Goal: Task Accomplishment & Management: Complete application form

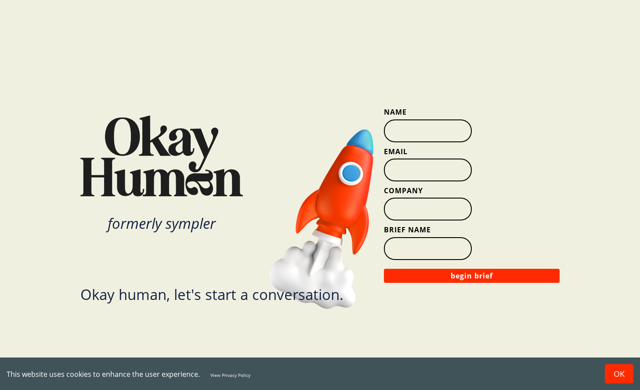
click at [422, 131] on input "Name" at bounding box center [428, 130] width 88 height 23
type input "[PERSON_NAME]"
click at [398, 170] on input "Email" at bounding box center [428, 170] width 88 height 23
type input "[PERSON_NAME][EMAIL_ADDRESS][DOMAIN_NAME]"
click at [414, 206] on input "Company" at bounding box center [428, 209] width 88 height 23
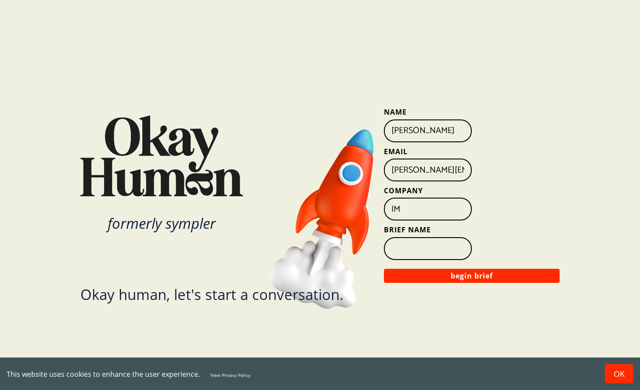
type input "IM"
click at [413, 247] on input "Brief Name" at bounding box center [428, 248] width 88 height 23
type input "E"
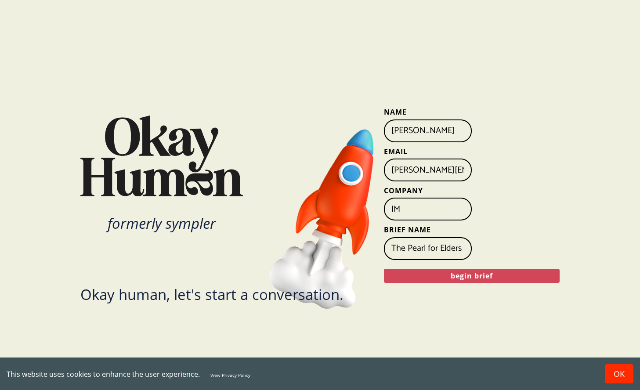
type input "The Pearl for Elders"
click at [446, 274] on button "begin brief" at bounding box center [472, 276] width 176 height 14
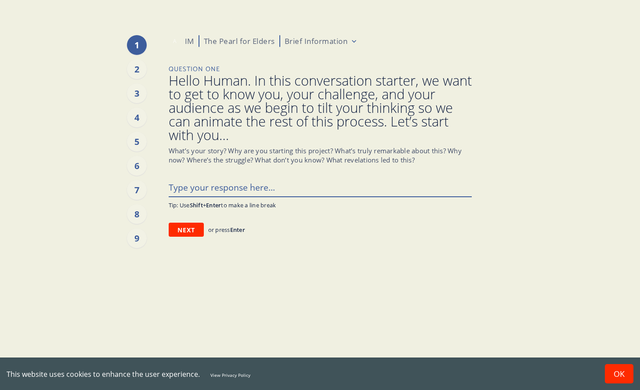
type textarea "x"
type textarea "W"
type textarea "x"
type textarea "We"
type textarea "x"
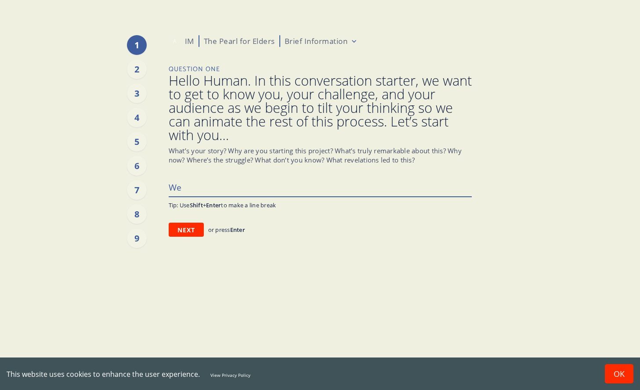
type textarea "We'"
type textarea "x"
type textarea "We'v"
type textarea "x"
type textarea "We've"
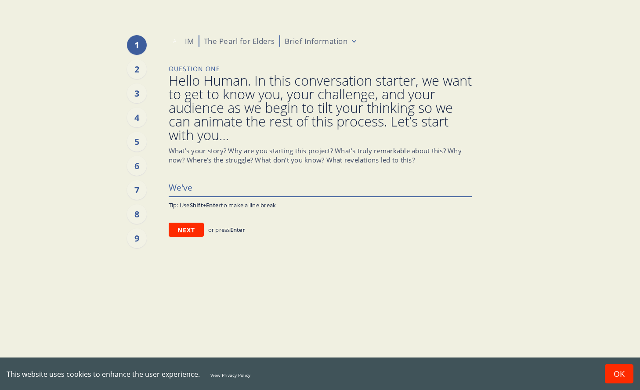
type textarea "x"
type textarea "We've"
type textarea "x"
type textarea "We've b"
type textarea "x"
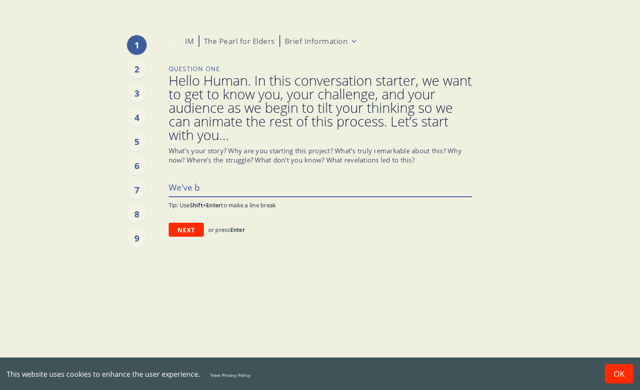
type textarea "We've bo"
type textarea "x"
type textarea "We've boo"
type textarea "x"
type textarea "We've boot"
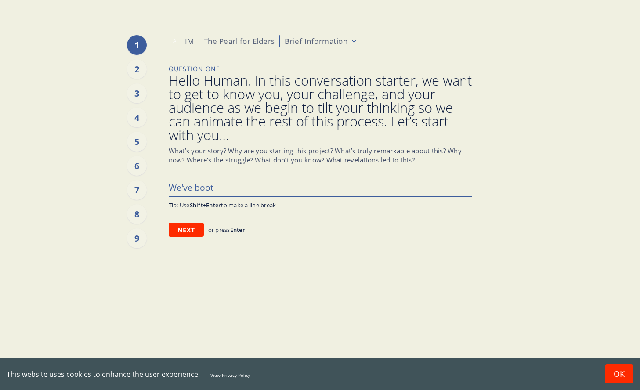
type textarea "x"
type textarea "We've boots"
type textarea "x"
type textarea "We've bootst"
type textarea "x"
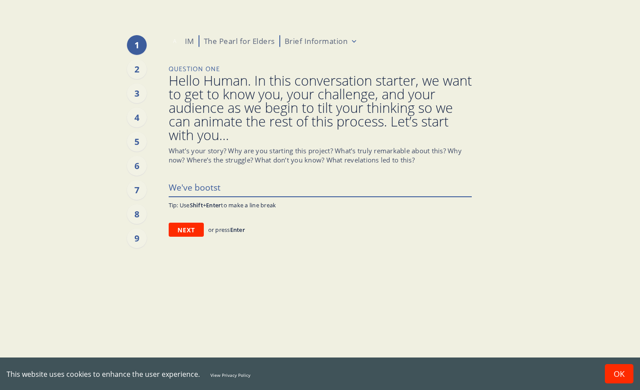
type textarea "We've bootstr"
type textarea "x"
type textarea "We've bootstra"
type textarea "x"
type textarea "We've bootstrap"
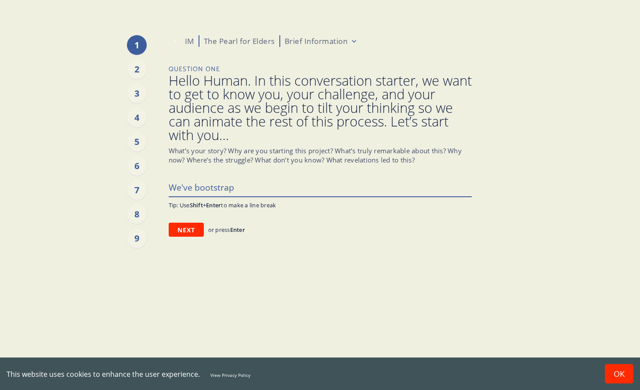
type textarea "x"
type textarea "We've bootstrappe"
type textarea "x"
type textarea "We've bootstrapped"
type textarea "x"
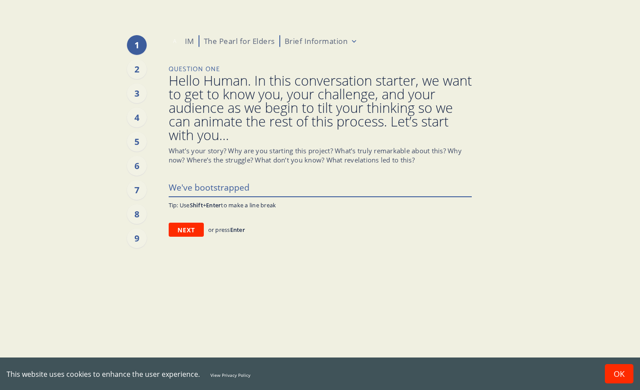
type textarea "We've bootstrapped"
type textarea "x"
type textarea "We've bootstrapped a"
type textarea "x"
type textarea "We've bootstrapped an"
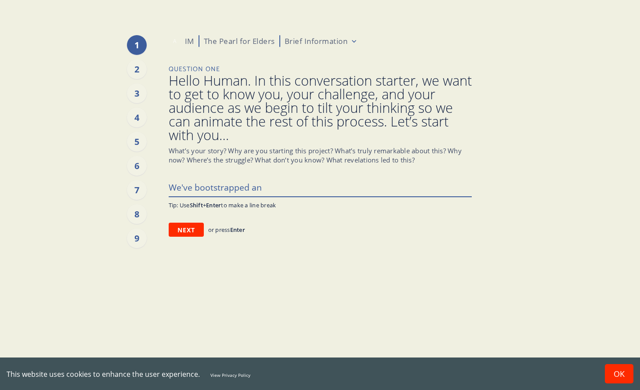
type textarea "x"
type textarea "We've bootstrapped an"
type textarea "x"
type textarea "We've bootstrapped an e"
type textarea "x"
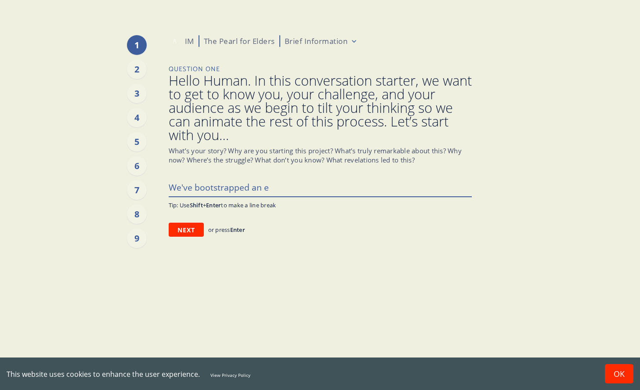
type textarea "We've bootstrapped an em"
type textarea "x"
type textarea "We've bootstrapped an emp"
type textarea "x"
type textarea "We've bootstrapped an empt"
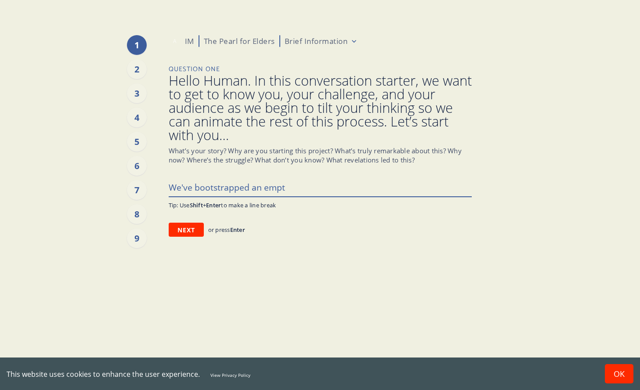
type textarea "x"
type textarea "We've bootstrapped an emp"
type textarea "x"
type textarea "We've bootstrapped an empa"
type textarea "x"
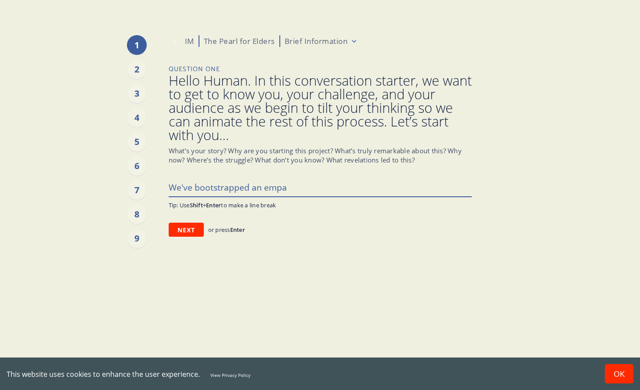
type textarea "We've bootstrapped an empat"
type textarea "x"
type textarea "We've bootstrapped an empath"
type textarea "x"
type textarea "We've bootstrapped an empathe"
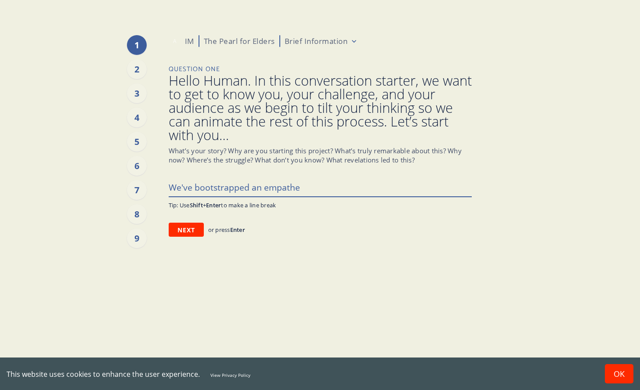
type textarea "x"
type textarea "We've bootstrapped an empathet"
type textarea "x"
type textarea "We've bootstrapped an empatheti"
type textarea "x"
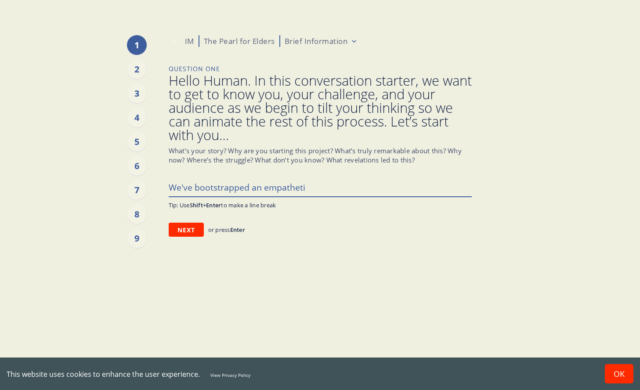
type textarea "We've bootstrapped an empathetic"
type textarea "x"
type textarea "We've bootstrapped an empathetic"
type textarea "x"
type textarea "We've bootstrapped an empathetic A"
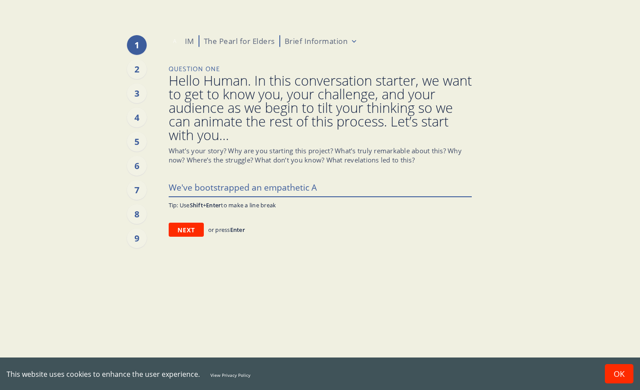
type textarea "x"
type textarea "We've bootstrapped an empathetic AI"
type textarea "x"
type textarea "We've bootstrapped an empathetic AI"
type textarea "x"
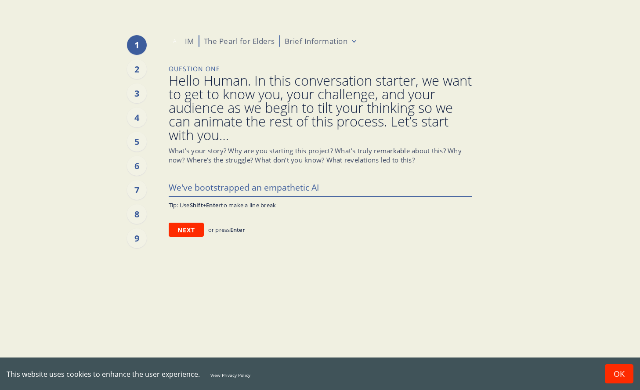
type textarea "We've bootstrapped an empathetic AI t"
type textarea "x"
type textarea "We've bootstrapped an empathetic AI to"
type textarea "x"
type textarea "We've bootstrapped an empathetic AI too"
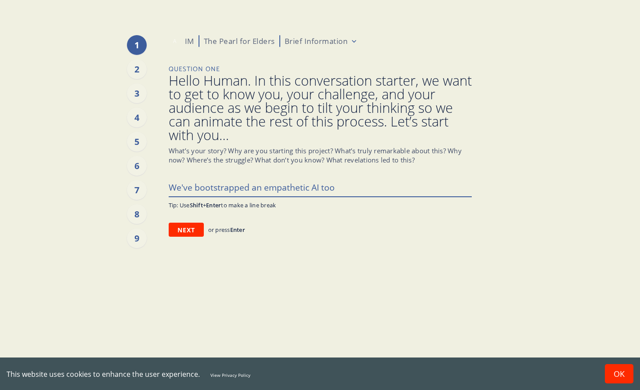
type textarea "x"
type textarea "We've bootstrapped an empathetic AI tool"
type textarea "x"
type textarea "We've bootstrapped an empathetic AI tool,"
type textarea "x"
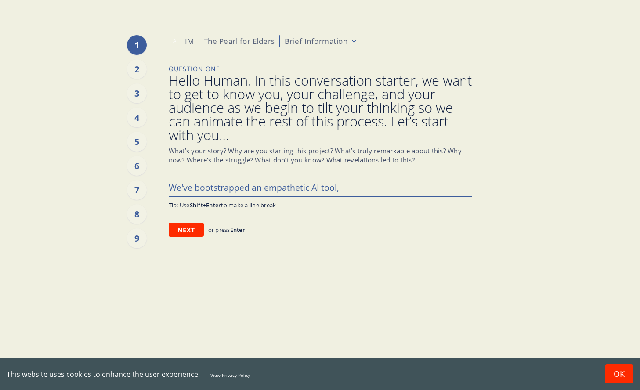
type textarea "We've bootstrapped an empathetic AI tool,"
type textarea "x"
type textarea "We've bootstrapped an empathetic AI tool, c"
type textarea "x"
type textarea "We've bootstrapped an empathetic AI tool, ca"
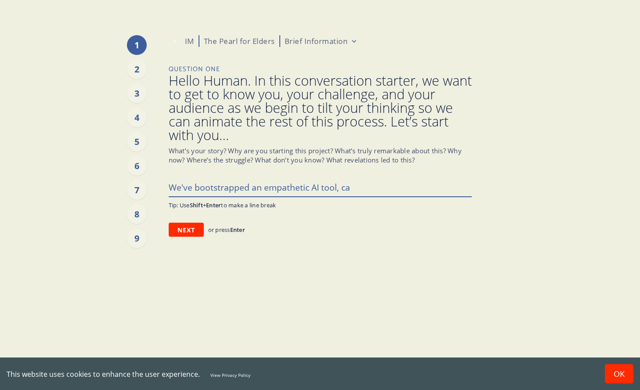
type textarea "x"
type textarea "We've bootstrapped an empathetic AI tool, cal"
type textarea "x"
type textarea "We've bootstrapped an empathetic AI tool, call"
type textarea "x"
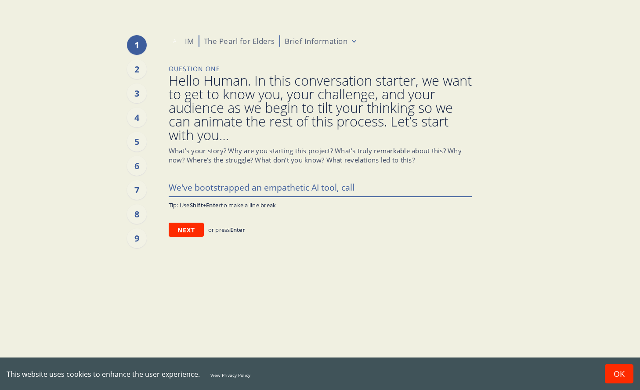
type textarea "We've bootstrapped an empathetic AI tool, calle"
type textarea "x"
type textarea "We've bootstrapped an empathetic AI tool, called"
type textarea "x"
type textarea "We've bootstrapped an empathetic AI tool, called"
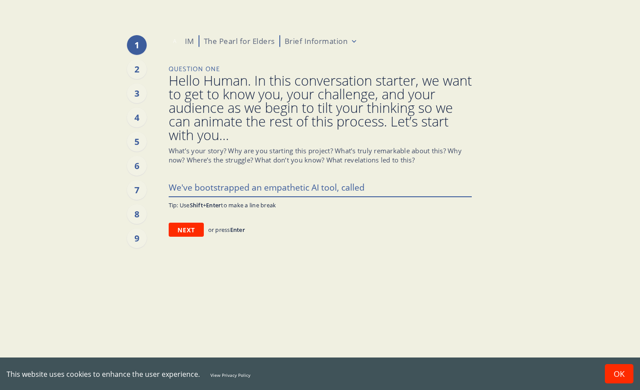
type textarea "x"
type textarea "We've bootstrapped an empathetic AI tool, called T"
type textarea "x"
type textarea "We've bootstrapped an empathetic AI tool, called Th"
type textarea "x"
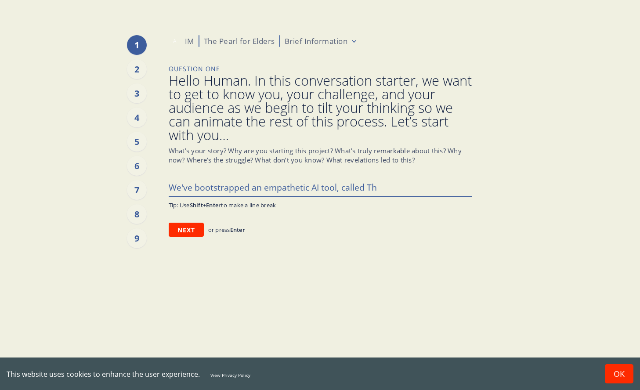
type textarea "We've bootstrapped an empathetic AI tool, called The"
type textarea "x"
type textarea "We've bootstrapped an empathetic AI tool, called The"
type textarea "x"
type textarea "We've bootstrapped an empathetic AI tool, called The P"
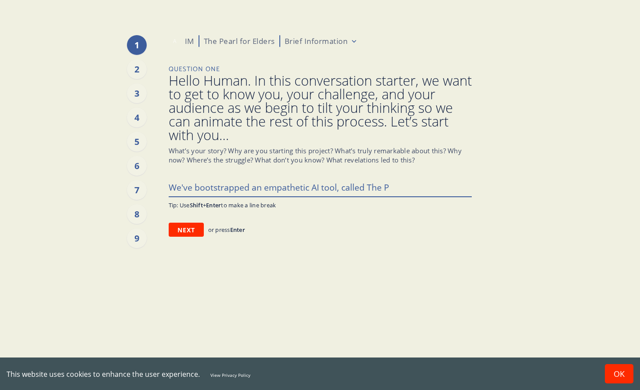
type textarea "x"
type textarea "We've bootstrapped an empathetic AI tool, called The Pe"
type textarea "x"
type textarea "We've bootstrapped an empathetic AI tool, called The Pea"
type textarea "x"
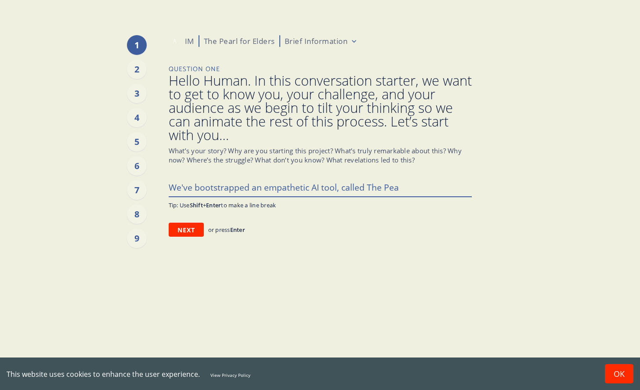
type textarea "We've bootstrapped an empathetic AI tool, called The Pear"
type textarea "x"
type textarea "We've bootstrapped an empathetic AI tool, called The Pearl"
type textarea "x"
type textarea "We've bootstrapped an empathetic AI tool, called The Pearl,"
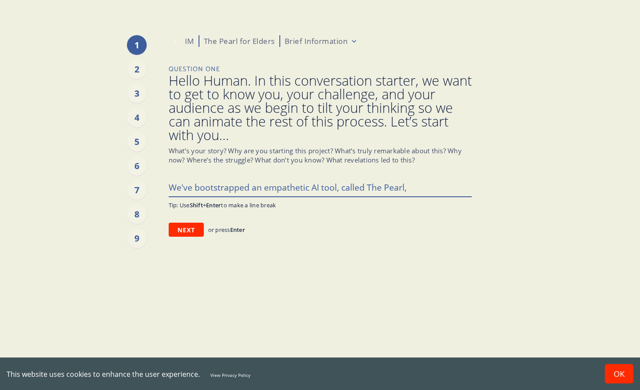
type textarea "x"
type textarea "We've bootstrapped an empathetic AI tool, called The Pearl,"
type textarea "x"
type textarea "We've bootstrapped an empathetic AI tool, called The Pearl, w"
type textarea "x"
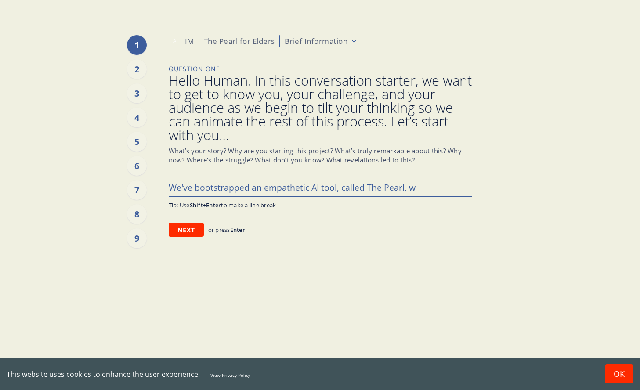
type textarea "We've bootstrapped an empathetic AI tool, called The Pearl, wh"
type textarea "x"
type textarea "We've bootstrapped an empathetic AI tool, called The Pearl, whi"
type textarea "x"
type textarea "We've bootstrapped an empathetic AI tool, called The Pearl, whic"
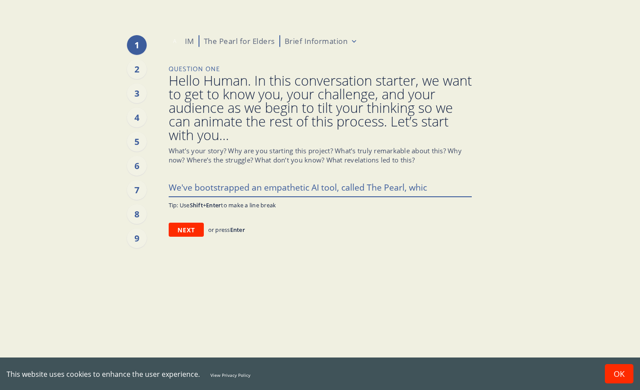
type textarea "x"
type textarea "We've bootstrapped an empathetic AI tool, called The Pearl, which"
type textarea "x"
type textarea "We've bootstrapped an empathetic AI tool, called The Pearl, which"
type textarea "x"
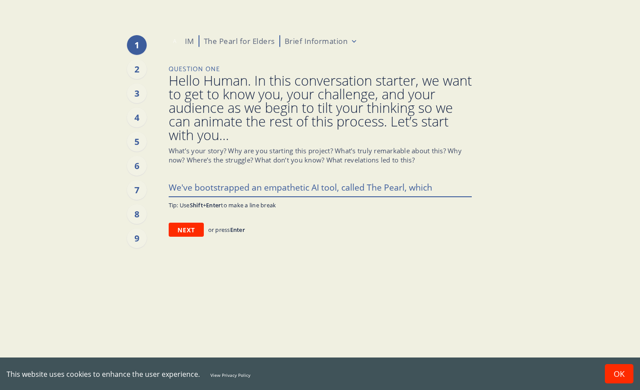
type textarea "We've bootstrapped an empathetic AI tool, called The Pearl, which y"
type textarea "x"
type textarea "We've bootstrapped an empathetic AI tool, called The Pearl, which yo"
type textarea "x"
type textarea "We've bootstrapped an empathetic AI tool, called The Pearl, which you"
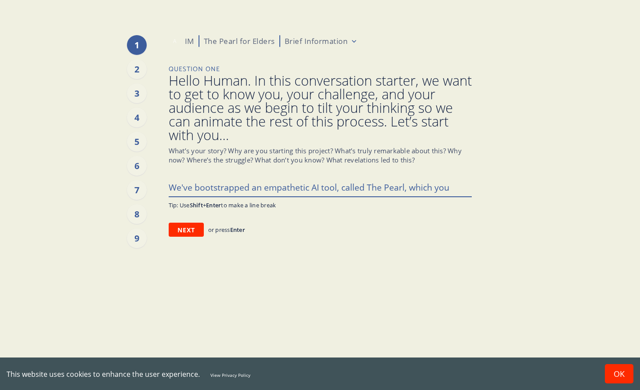
type textarea "x"
type textarea "We've bootstrapped an empathetic AI tool, called The Pearl, which you"
type textarea "x"
type textarea "We've bootstrapped an empathetic AI tool, called The Pearl, which you c"
type textarea "x"
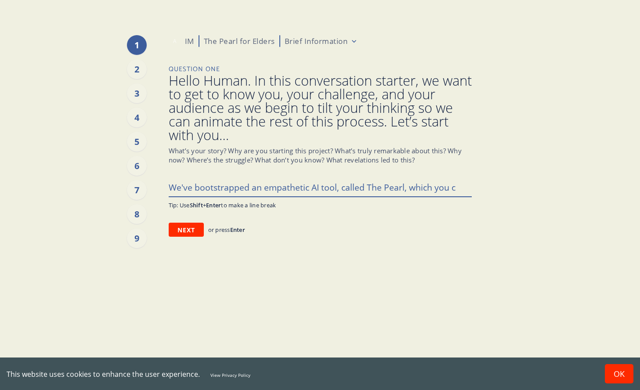
type textarea "We've bootstrapped an empathetic AI tool, called The Pearl, which you ca"
type textarea "x"
type textarea "We've bootstrapped an empathetic AI tool, called The Pearl, which you can"
type textarea "x"
type textarea "We've bootstrapped an empathetic AI tool, called The Pearl, which you can"
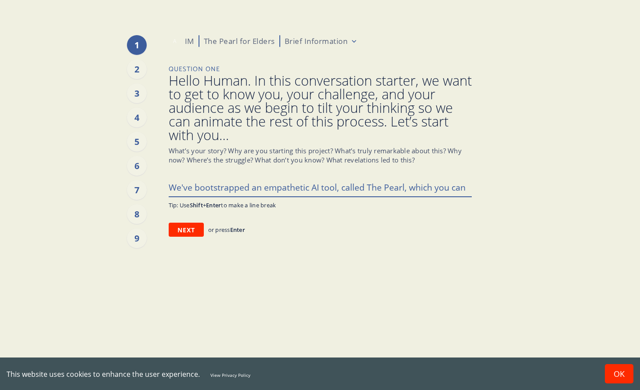
type textarea "x"
type textarea "We've bootstrapped an empathetic AI tool, called The Pearl, which you can d"
type textarea "x"
type textarea "We've bootstrapped an empathetic AI tool, called The Pearl, which you can do"
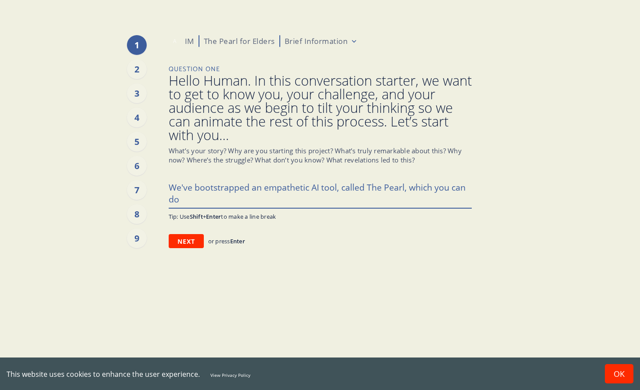
type textarea "x"
type textarea "We've bootstrapped an empathetic AI tool, called The Pearl, which you can doa"
type textarea "x"
type textarea "We've bootstrapped an empathetic AI tool, called The Pearl, which you can do"
type textarea "x"
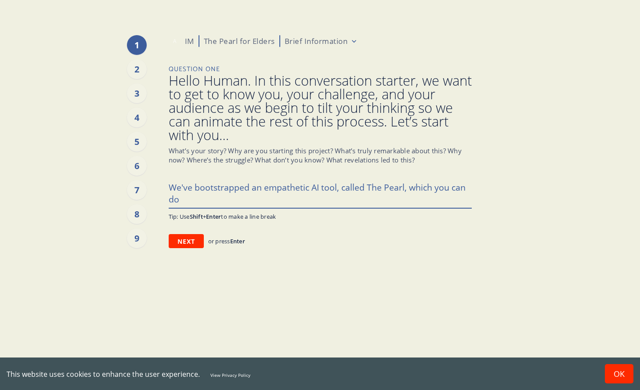
type textarea "We've bootstrapped an empathetic AI tool, called The Pearl, which you can dow"
type textarea "x"
type textarea "We've bootstrapped an empathetic AI tool, called The Pearl, which you can down"
type textarea "x"
type textarea "We've bootstrapped an empathetic AI tool, called The Pearl, which you can downl"
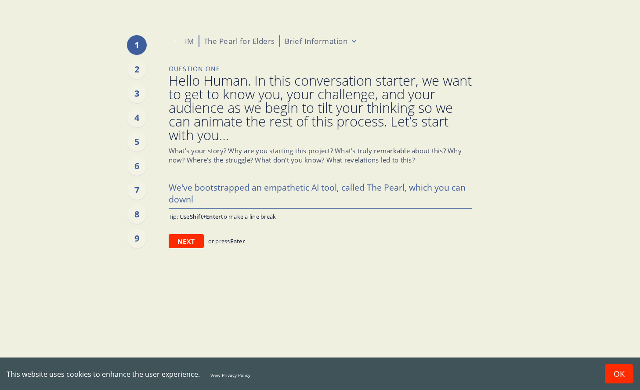
type textarea "x"
type textarea "We've bootstrapped an empathetic AI tool, called The Pearl, which you can downlo"
type textarea "x"
type textarea "We've bootstrapped an empathetic AI tool, called The Pearl, which you can downl…"
type textarea "x"
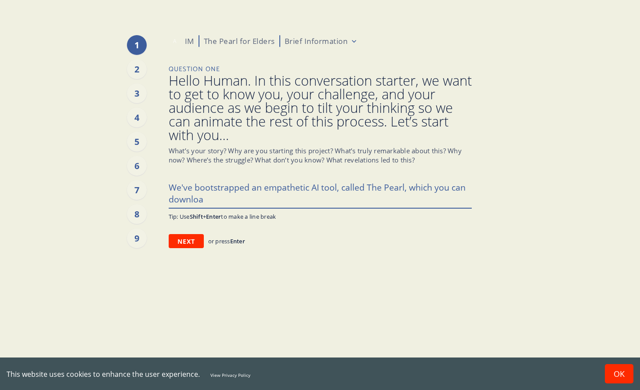
type textarea "We've bootstrapped an empathetic AI tool, called The Pearl, which you can downl…"
type textarea "x"
type textarea "We've bootstrapped an empathetic AI tool, called The Pearl, which you can downl…"
type textarea "x"
type textarea "We've bootstrapped an empathetic AI tool, called The Pearl, which you can downl…"
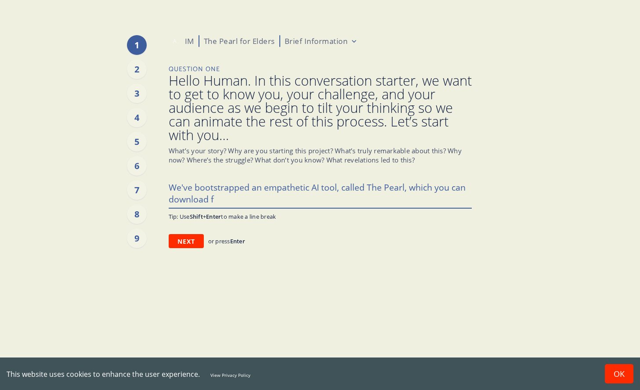
type textarea "x"
type textarea "We've bootstrapped an empathetic AI tool, called The Pearl, which you can downl…"
type textarea "x"
type textarea "We've bootstrapped an empathetic AI tool, called The Pearl, which you can downl…"
type textarea "x"
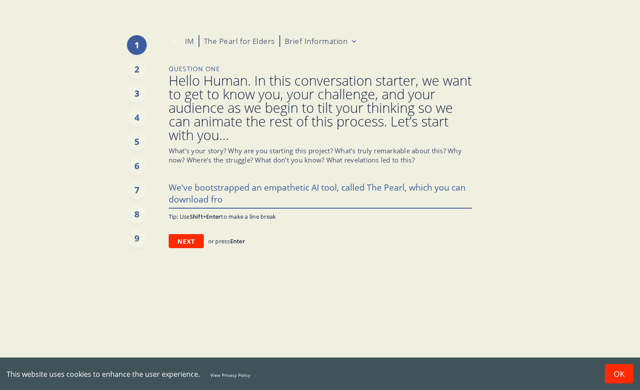
type textarea "We've bootstrapped an empathetic AI tool, called The Pearl, which you can downl…"
type textarea "x"
type textarea "We've bootstrapped an empathetic AI tool, called The Pearl, which you can downl…"
type textarea "x"
type textarea "We've bootstrapped an empathetic AI tool, called The Pearl, which you can downl…"
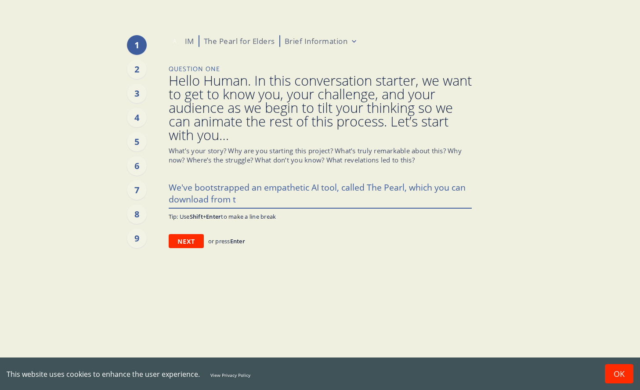
type textarea "x"
type textarea "We've bootstrapped an empathetic AI tool, called The Pearl, which you can downl…"
type textarea "x"
type textarea "We've bootstrapped an empathetic AI tool, called The Pearl, which you can downl…"
type textarea "x"
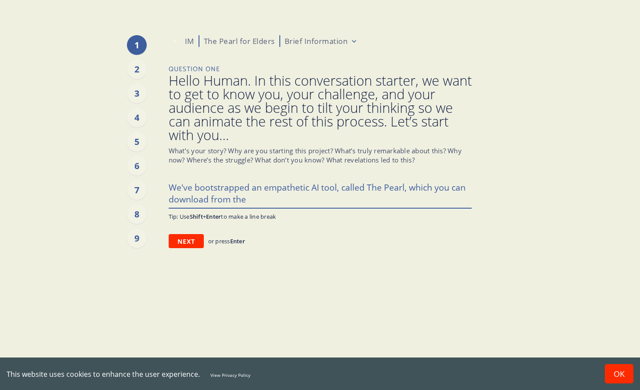
type textarea "We've bootstrapped an empathetic AI tool, called The Pearl, which you can downl…"
type textarea "x"
type textarea "We've bootstrapped an empathetic AI tool, called The Pearl, which you can downl…"
type textarea "x"
type textarea "We've bootstrapped an empathetic AI tool, called The Pearl, which you can downl…"
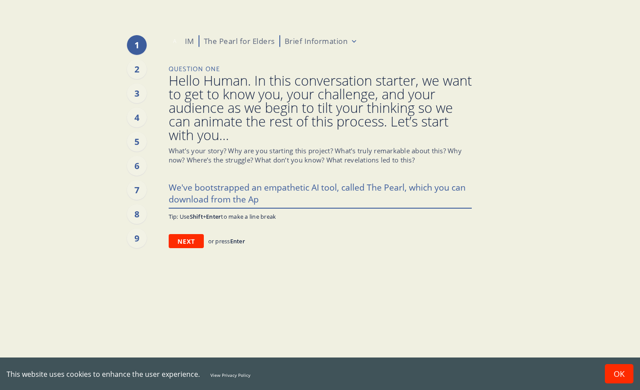
type textarea "x"
paste textarea "[DOMAIN_NAME] on desktop computers"
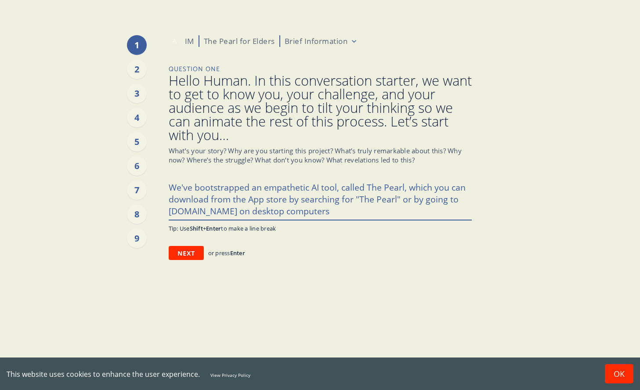
drag, startPoint x: 339, startPoint y: 211, endPoint x: 250, endPoint y: 212, distance: 88.3
click at [250, 212] on textarea "We've bootstrapped an empathetic AI tool, called The Pearl, which you can downl…" at bounding box center [320, 199] width 303 height 42
drag, startPoint x: 248, startPoint y: 187, endPoint x: 184, endPoint y: 187, distance: 64.1
click at [184, 187] on textarea "We've bootstrapped an empathetic AI tool, called The Pearl, which you can downl…" at bounding box center [320, 199] width 303 height 42
click at [370, 212] on textarea "We're a start up who have built an empathetic AI tool, called The Pearl, which …" at bounding box center [320, 199] width 303 height 42
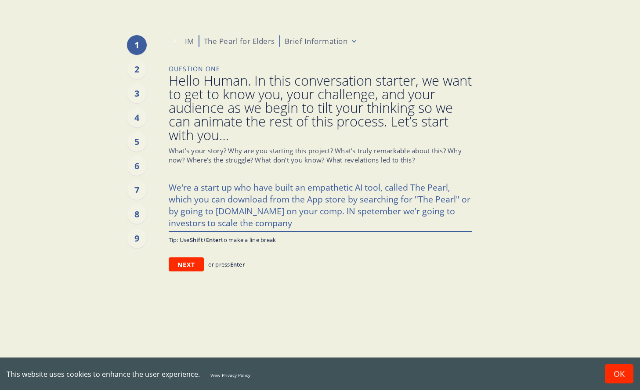
drag, startPoint x: 352, startPoint y: 211, endPoint x: 347, endPoint y: 211, distance: 5.3
click at [347, 211] on textarea "We're a start up who have built an empathetic AI tool, called The Pearl, which …" at bounding box center [320, 204] width 303 height 53
click at [415, 211] on textarea "We're a start up who have built an empathetic AI tool, called The Pearl, which …" at bounding box center [320, 204] width 303 height 53
drag, startPoint x: 298, startPoint y: 224, endPoint x: 219, endPoint y: 223, distance: 79.5
click at [219, 223] on textarea "We're a start up who have built an empathetic AI tool, called The Pearl, which …" at bounding box center [320, 204] width 303 height 53
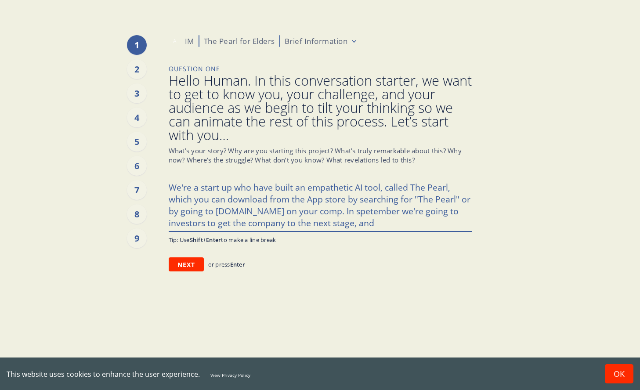
click at [363, 212] on textarea "We're a start up who have built an empathetic AI tool, called The Pearl, which …" at bounding box center [320, 204] width 303 height 53
click at [386, 226] on textarea "We're a start up who have built an empathetic AI tool, called The Pearl, which …" at bounding box center [320, 204] width 303 height 53
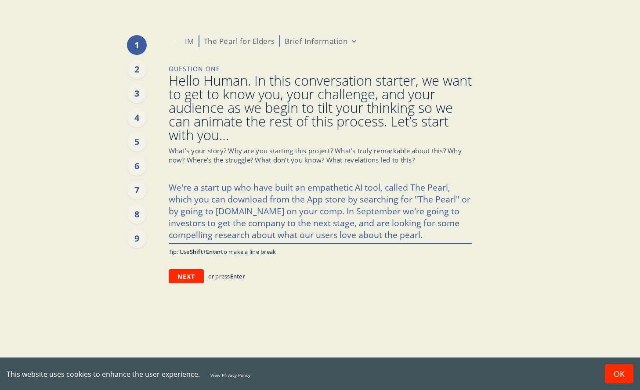
click at [386, 234] on textarea "We're a start up who have built an empathetic AI tool, called The Pearl, which …" at bounding box center [320, 210] width 303 height 65
click at [405, 237] on textarea "We're a start up who have built an empathetic AI tool, called The Pearl, which …" at bounding box center [320, 210] width 303 height 65
click at [431, 236] on textarea "We're a start up who have built an empathetic AI tool, called The Pearl, which …" at bounding box center [320, 210] width 303 height 65
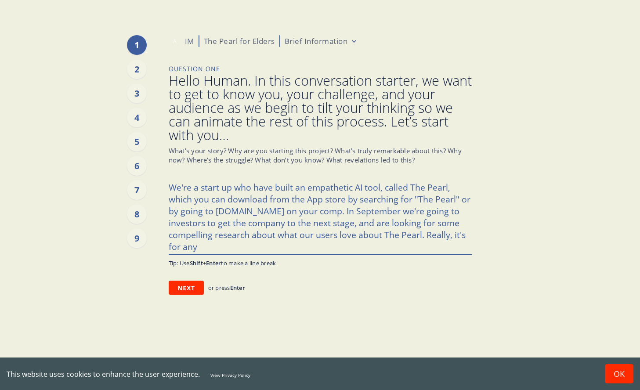
drag, startPoint x: 436, startPoint y: 245, endPoint x: 426, endPoint y: 235, distance: 14.3
click at [426, 235] on textarea "We're a start up who have built an empathetic AI tool, called The Pearl, which …" at bounding box center [320, 216] width 303 height 76
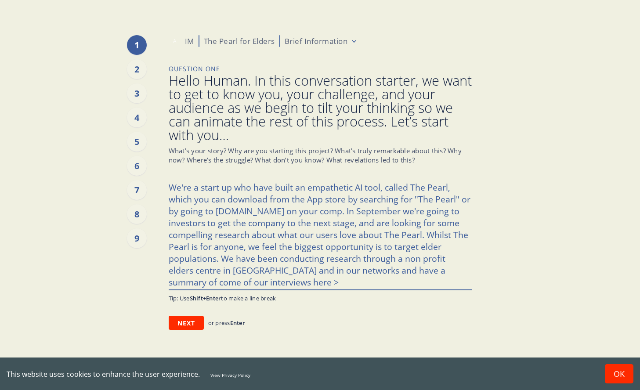
drag, startPoint x: 228, startPoint y: 281, endPoint x: 211, endPoint y: 281, distance: 17.1
click at [211, 281] on textarea "We're a start up who have built an empathetic AI tool, called The Pearl, which …" at bounding box center [320, 234] width 303 height 112
click at [243, 282] on textarea "We're a start up who have built an empathetic AI tool, called The Pearl, which …" at bounding box center [320, 234] width 303 height 112
paste textarea "[URL][DOMAIN_NAME]"
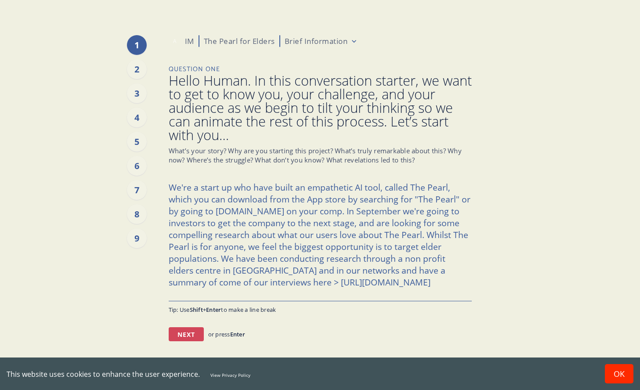
click at [190, 333] on button "Next" at bounding box center [186, 334] width 35 height 14
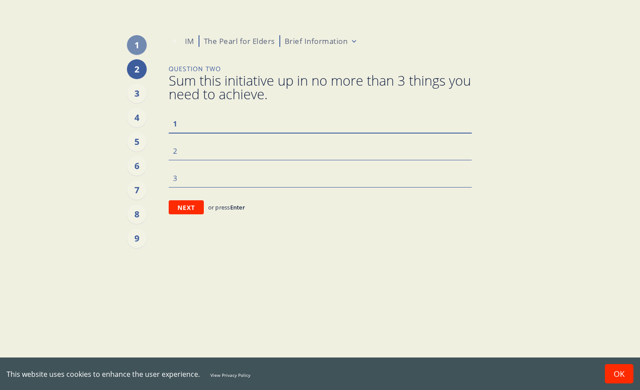
paste textarea "deepen our understanding of our community's needs and aspirations"
drag, startPoint x: 191, startPoint y: 127, endPoint x: 186, endPoint y: 127, distance: 4.8
click at [186, 127] on textarea "deepen our understanding of our community's needs and aspirations" at bounding box center [320, 123] width 303 height 18
click at [463, 126] on textarea "Deepen our understanding of our community's needs and aspirations" at bounding box center [320, 123] width 303 height 18
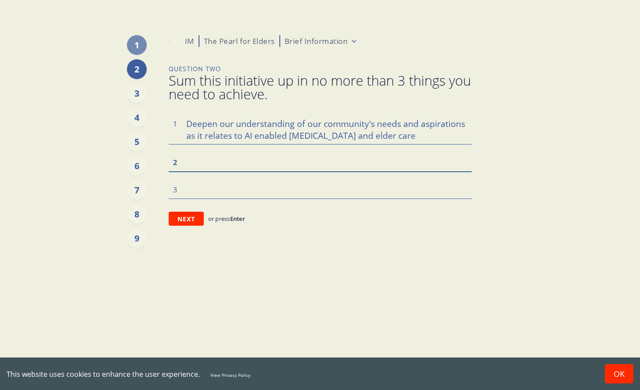
click at [203, 161] on textarea at bounding box center [320, 162] width 303 height 18
click at [193, 192] on textarea at bounding box center [320, 189] width 303 height 18
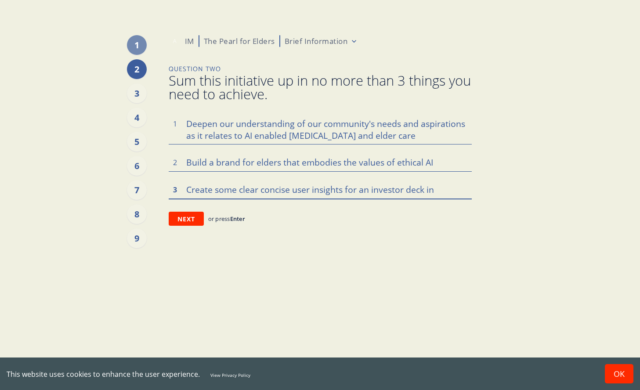
click at [343, 192] on textarea "Create some clear concise user insights for an investor deck in" at bounding box center [320, 189] width 303 height 18
click at [446, 189] on textarea "Create some clear concise user insights for an investor deck in" at bounding box center [320, 189] width 303 height 18
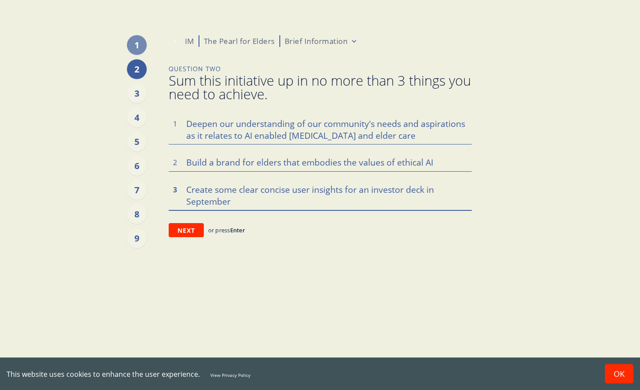
click at [186, 201] on textarea "Create some clear concise user insights for an investor deck in September" at bounding box center [320, 195] width 303 height 30
click at [180, 228] on button "Next" at bounding box center [186, 230] width 35 height 14
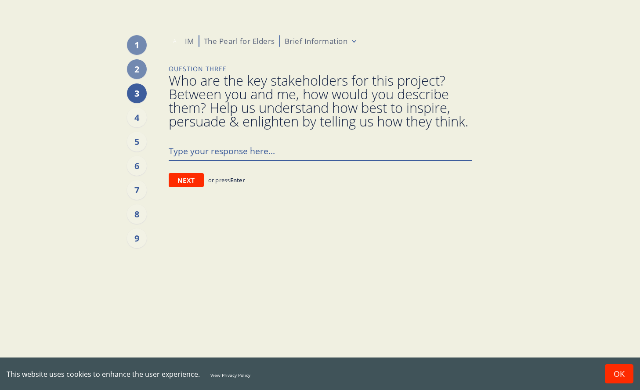
click at [185, 160] on textarea at bounding box center [320, 150] width 303 height 18
click at [177, 160] on textarea "OUr elders in [GEOGRAPHIC_DATA] and through our non profit the annenberg founda…" at bounding box center [320, 150] width 303 height 18
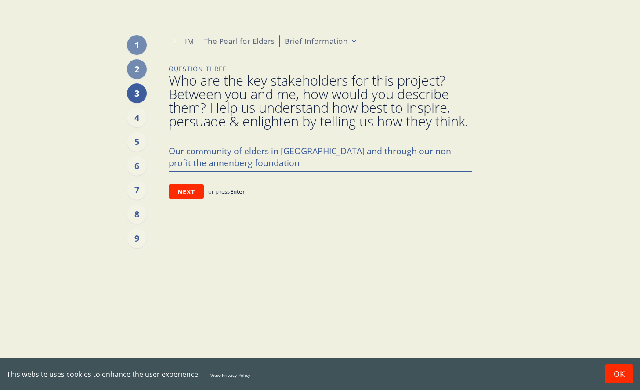
click at [221, 171] on textarea "Our community of elders in [GEOGRAPHIC_DATA] and through our non profit the ann…" at bounding box center [320, 156] width 303 height 30
click at [217, 171] on textarea "Our community of elders in [GEOGRAPHIC_DATA] and through our non profit the ann…" at bounding box center [320, 156] width 303 height 30
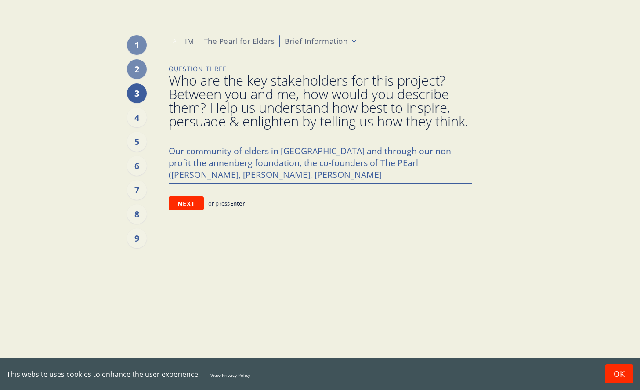
click at [199, 183] on textarea "Our community of elders in [GEOGRAPHIC_DATA] and through our non profit the ann…" at bounding box center [320, 162] width 303 height 42
click at [424, 166] on textarea "Our community of elders in [GEOGRAPHIC_DATA] and through our non profit the ann…" at bounding box center [320, 162] width 303 height 42
click at [213, 178] on textarea "Our community of elders in [GEOGRAPHIC_DATA] and through our non profit the Ann…" at bounding box center [320, 162] width 303 height 42
click at [187, 210] on button "Next" at bounding box center [186, 203] width 35 height 14
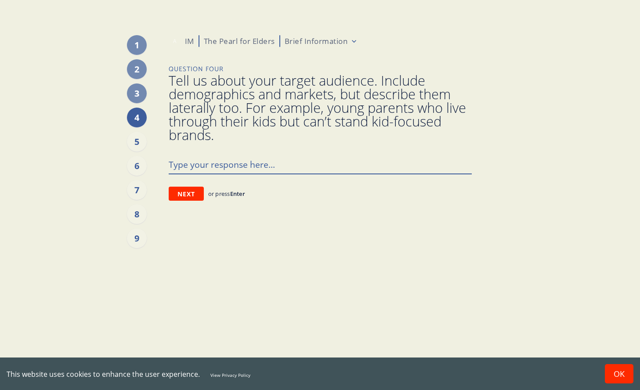
paste textarea "The only senior-specific therapeutic AI.Depth psychology engine: purpose, ident…"
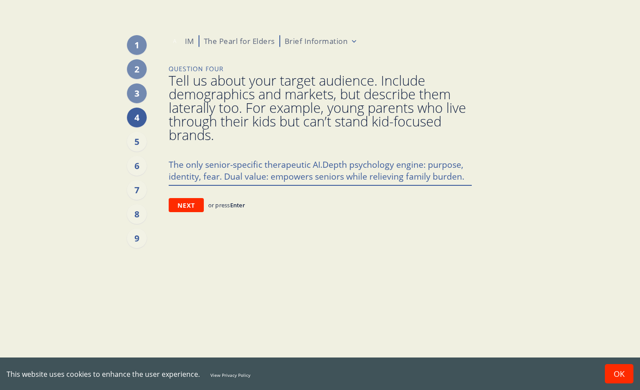
click at [222, 161] on textarea "The only senior-specific therapeutic AI.Depth psychology engine: purpose, ident…" at bounding box center [320, 170] width 303 height 30
drag, startPoint x: 466, startPoint y: 176, endPoint x: 24, endPoint y: 160, distance: 441.8
click at [24, 160] on main "1 2 3 4 5 6 7 8 9 A IM The Pearl for Elders Brief Information Question Four Tel…" at bounding box center [320, 195] width 640 height 390
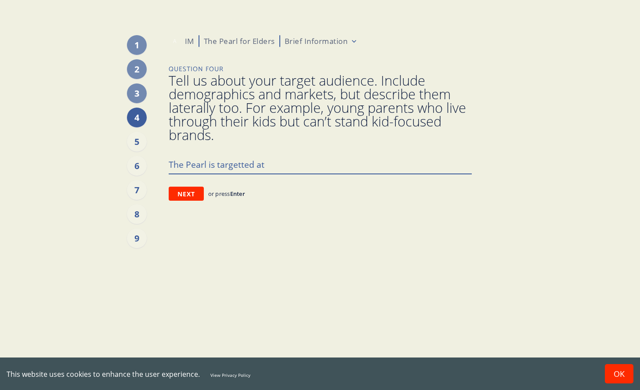
paste textarea "Helping seniors stay mentally strong and independent at home — while giving the…"
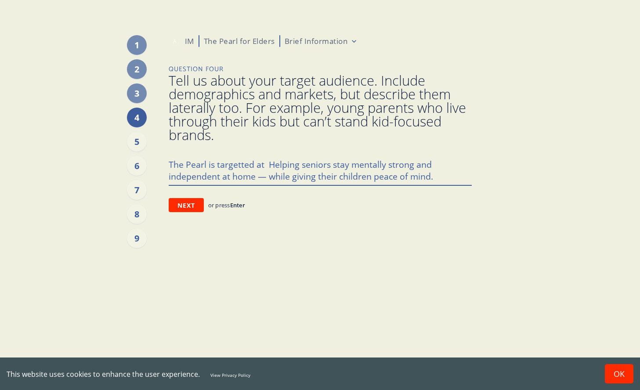
click at [269, 166] on textarea "The Pearl is targetted at Helping seniors stay mentally strong and independent …" at bounding box center [320, 170] width 303 height 30
drag, startPoint x: 302, startPoint y: 166, endPoint x: 265, endPoint y: 164, distance: 36.5
click at [265, 164] on textarea "The Pearl is targetted at Helping seniors stay mentally strong and independent …" at bounding box center [320, 170] width 303 height 30
click at [297, 166] on textarea "The Pearl is targetted at seniors stay mentally strong and independent at home …" at bounding box center [320, 170] width 303 height 30
drag, startPoint x: 268, startPoint y: 175, endPoint x: 254, endPoint y: 175, distance: 13.6
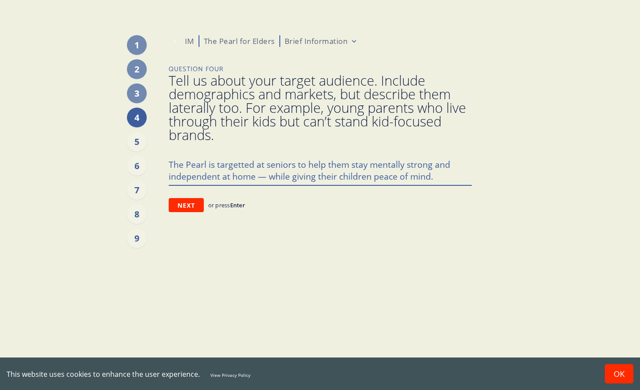
click at [254, 175] on textarea "The Pearl is targetted at seniors to help them stay mentally strong and indepen…" at bounding box center [320, 170] width 303 height 30
drag, startPoint x: 324, startPoint y: 178, endPoint x: 276, endPoint y: 177, distance: 47.9
click at [276, 177] on textarea "The Pearl is targetted at seniors to help them stay mentally strong and indepen…" at bounding box center [320, 170] width 303 height 30
drag, startPoint x: 387, startPoint y: 175, endPoint x: 331, endPoint y: 175, distance: 55.8
click at [331, 175] on textarea "The Pearl is targetted at seniors to help them stay mentally strong and indepen…" at bounding box center [320, 170] width 303 height 30
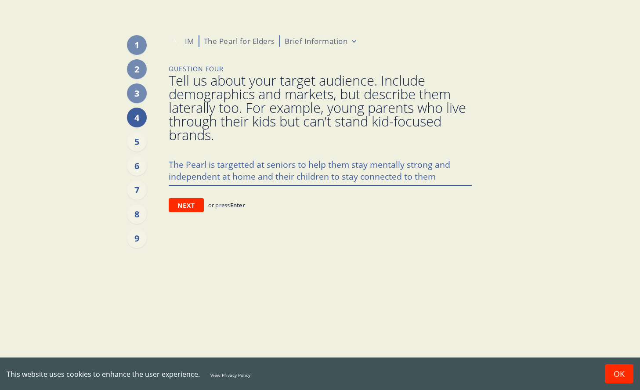
click at [245, 165] on textarea "The Pearl is targetted at seniors to help them stay mentally strong and indepen…" at bounding box center [320, 170] width 303 height 30
click at [217, 166] on textarea "The Pearl is targetted at seniors to help them stay mentally strong and indepen…" at bounding box center [320, 170] width 303 height 30
click at [274, 166] on textarea "The Pearl is primarily targetted at seniors to help them stay mentally strong a…" at bounding box center [320, 170] width 303 height 30
click at [278, 166] on textarea "The Pearl is primarily targetted at seniors to help them stay mentally strong a…" at bounding box center [320, 170] width 303 height 30
drag, startPoint x: 459, startPoint y: 177, endPoint x: 272, endPoint y: 180, distance: 186.7
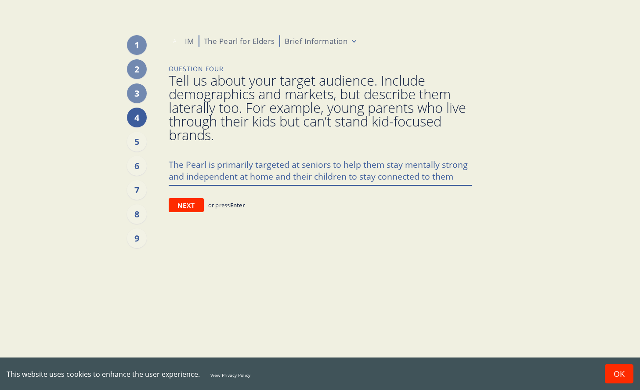
click at [272, 180] on textarea "The Pearl is primarily targeted at seniors to help them stay mentally strong an…" at bounding box center [320, 170] width 303 height 30
drag, startPoint x: 269, startPoint y: 176, endPoint x: 145, endPoint y: 155, distance: 125.7
click at [169, 155] on div "1 2 3 4 5 6 7 8 9 A IM The Pearl for Elders Brief Information Question Four Tel…" at bounding box center [320, 195] width 303 height 390
paste textarea "Seniors who want to age well + their children who want them supported and safe."
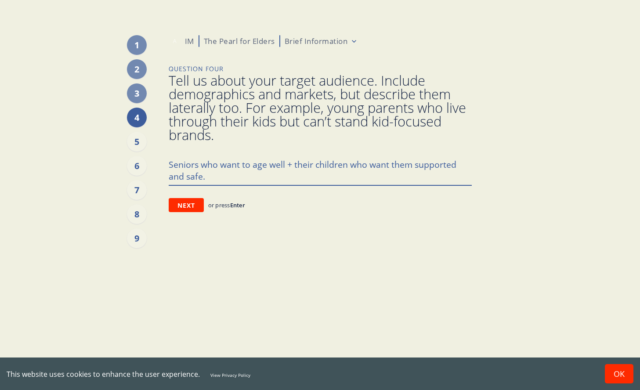
paste textarea "Adults 50+ often feel unseen in an increasingly technical world not designed fo…"
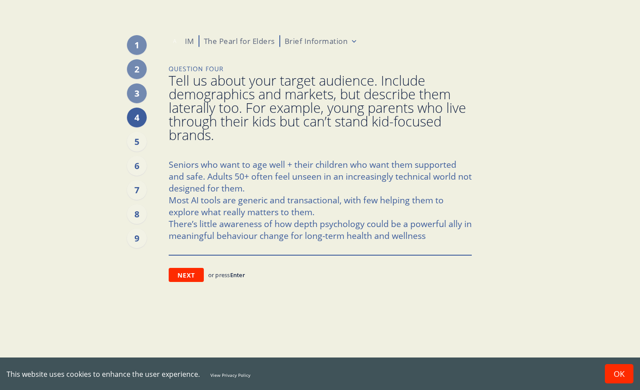
click at [169, 201] on textarea "Seniors who want to age well + their children who want them supported and safe.…" at bounding box center [320, 205] width 303 height 100
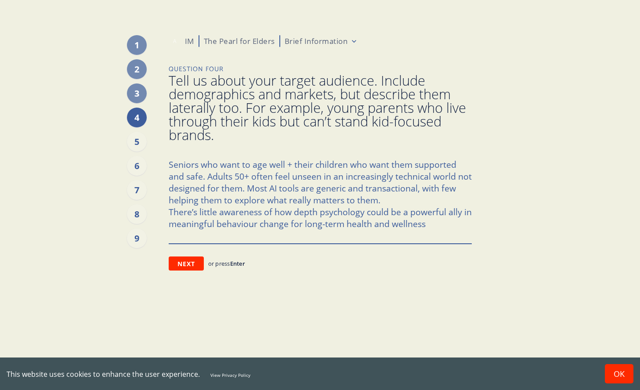
click at [169, 212] on textarea "Seniors who want to age well + their children who want them supported and safe.…" at bounding box center [320, 199] width 303 height 88
click at [206, 239] on textarea "Seniors who want to age well + their children who want them supported and safe.…" at bounding box center [320, 199] width 303 height 88
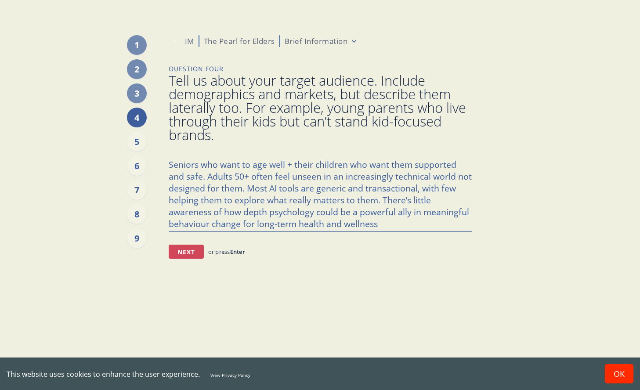
click at [187, 252] on button "Next" at bounding box center [186, 252] width 35 height 14
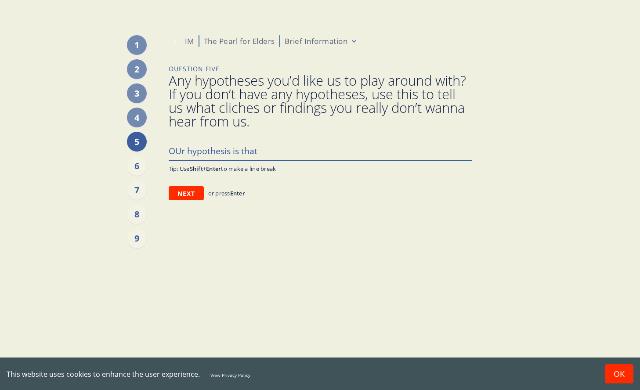
click at [176, 152] on textarea "OUr hypothesis is that" at bounding box center [320, 150] width 303 height 18
click at [283, 148] on textarea "Our hypothesis is that" at bounding box center [320, 150] width 303 height 18
drag, startPoint x: 361, startPoint y: 148, endPoint x: 163, endPoint y: 151, distance: 198.1
click at [163, 151] on div "1 2 3 4 5 6 7 8 9 A IM The Pearl for Elders Brief Information Question Five Any…" at bounding box center [320, 195] width 512 height 390
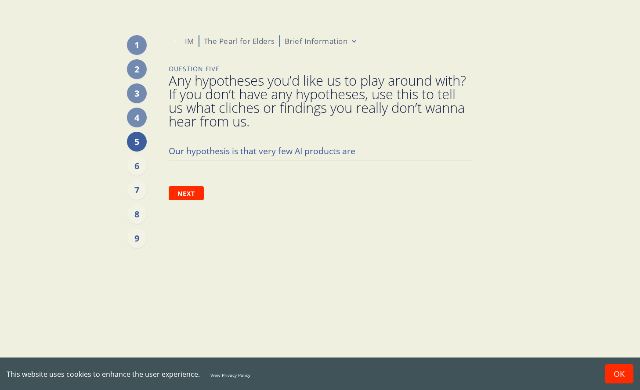
click at [288, 163] on div "Question Five Any hypotheses you’d like us to play around with? If you don’t ha…" at bounding box center [320, 133] width 303 height 136
drag, startPoint x: 363, startPoint y: 152, endPoint x: 259, endPoint y: 153, distance: 104.1
click at [259, 153] on textarea "Our hypothesis is that very few AI products are" at bounding box center [320, 150] width 303 height 18
paste textarea "The Pearl — A New Kind of Therapeutic Coach for Seniors"
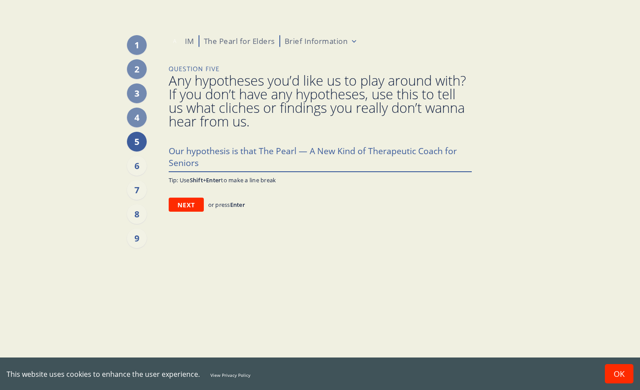
drag, startPoint x: 309, startPoint y: 153, endPoint x: 297, endPoint y: 153, distance: 11.9
click at [297, 153] on textarea "Our hypothesis is that The Pearl — A New Kind of Therapeutic Coach for Seniors" at bounding box center [320, 156] width 303 height 30
click at [357, 150] on textarea "Our hypothesis is that The Pearl can be a new Kind of Therapeutic Coach for Sen…" at bounding box center [320, 156] width 303 height 30
click at [386, 152] on textarea "Our hypothesis is that The Pearl can be a new kind of Therapeutic Coach for Sen…" at bounding box center [320, 156] width 303 height 30
click at [434, 152] on textarea "Our hypothesis is that The Pearl can be a new kind of therapeutic Coach for Sen…" at bounding box center [320, 156] width 303 height 30
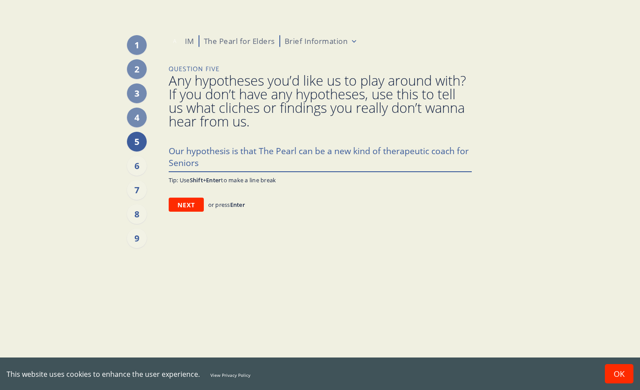
click at [169, 164] on textarea "Our hypothesis is that The Pearl can be a new kind of therapeutic coach for Sen…" at bounding box center [320, 156] width 303 height 30
click at [220, 163] on textarea "Our hypothesis is that The Pearl can be a new kind of therapeutic coach for sen…" at bounding box center [320, 156] width 303 height 30
click at [184, 205] on button "Next" at bounding box center [186, 205] width 35 height 14
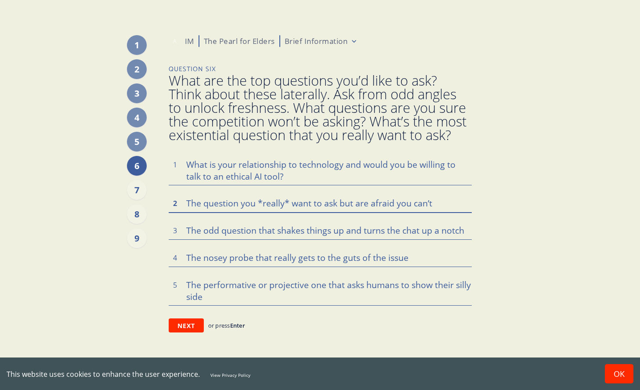
click at [284, 204] on textarea at bounding box center [320, 203] width 303 height 18
drag, startPoint x: 434, startPoint y: 204, endPoint x: 185, endPoint y: 200, distance: 250.0
click at [184, 200] on textarea at bounding box center [320, 203] width 303 height 18
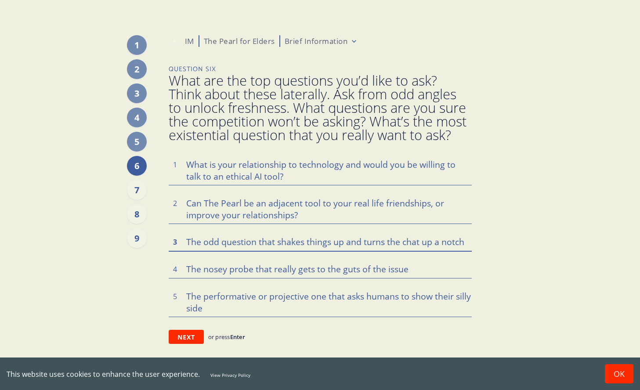
click at [204, 246] on textarea at bounding box center [320, 241] width 303 height 18
click at [248, 274] on textarea at bounding box center [320, 269] width 303 height 18
drag, startPoint x: 209, startPoint y: 269, endPoint x: 176, endPoint y: 269, distance: 32.5
click at [176, 269] on div "Does this feel safe and trusted? 4" at bounding box center [320, 269] width 303 height 18
drag, startPoint x: 208, startPoint y: 309, endPoint x: 175, endPoint y: 296, distance: 36.1
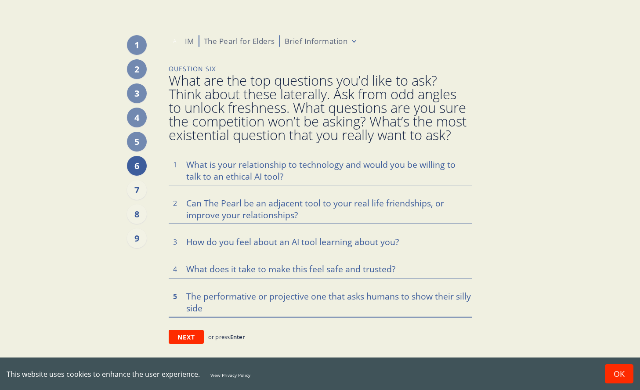
click at [175, 296] on div "5" at bounding box center [320, 302] width 303 height 30
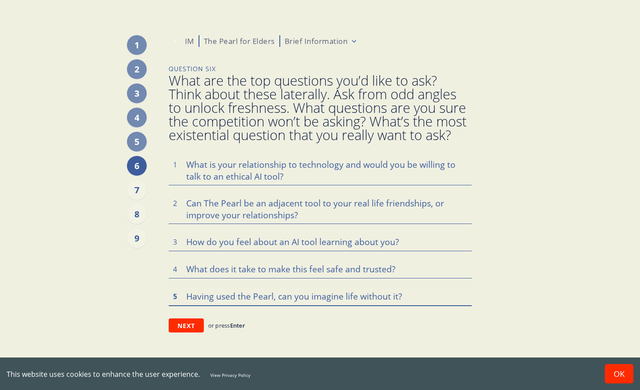
drag, startPoint x: 406, startPoint y: 299, endPoint x: 277, endPoint y: 297, distance: 128.7
click at [277, 297] on textarea "Having used the Pearl, can you imagine life without it?" at bounding box center [320, 296] width 303 height 18
click at [406, 299] on textarea "Having used the Pearl, can you imagine life without it?" at bounding box center [320, 296] width 303 height 18
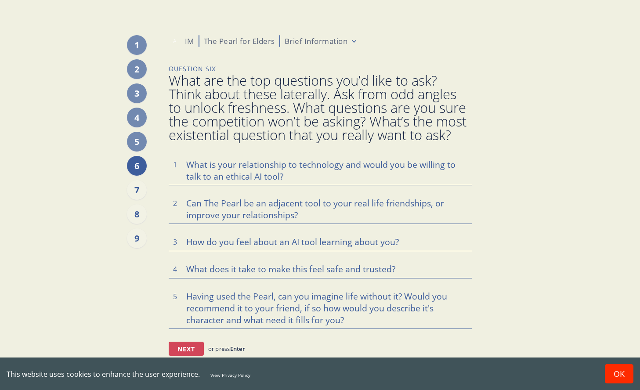
click at [189, 349] on button "Next" at bounding box center [186, 349] width 35 height 14
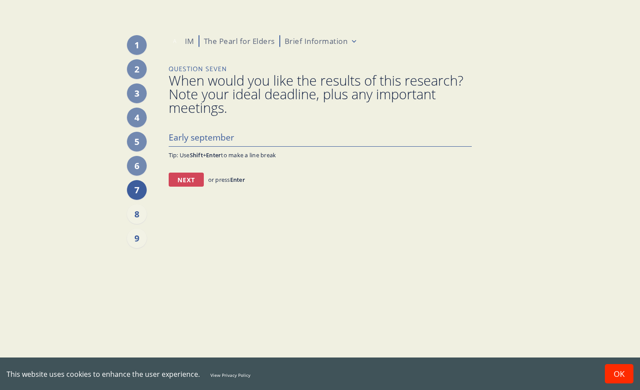
click at [174, 180] on button "Next" at bounding box center [186, 180] width 35 height 14
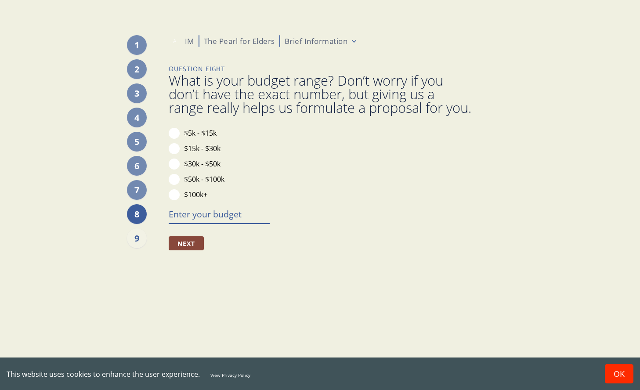
click at [185, 223] on textarea at bounding box center [219, 214] width 101 height 18
click at [185, 250] on button "Next" at bounding box center [186, 243] width 35 height 14
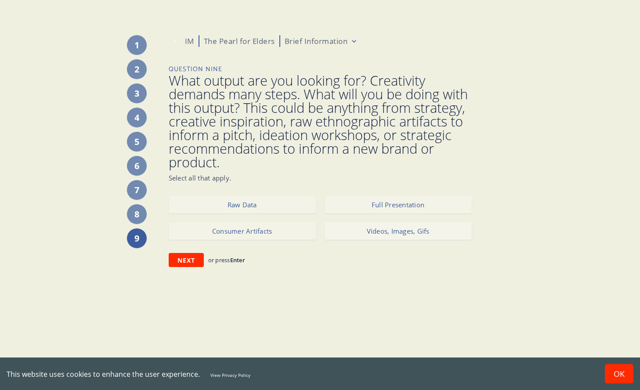
click at [409, 229] on button "Videos, Images, Gifs" at bounding box center [398, 231] width 147 height 18
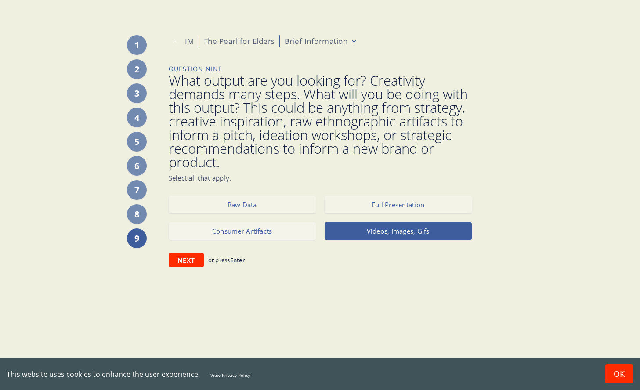
click at [274, 234] on button "Consumer Artifacts" at bounding box center [242, 231] width 147 height 18
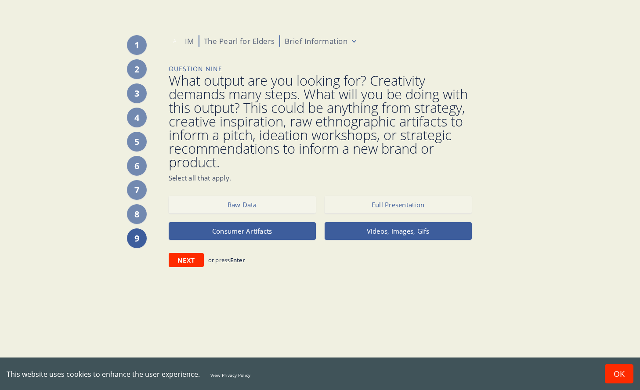
click at [253, 203] on button "Raw Data" at bounding box center [242, 205] width 147 height 18
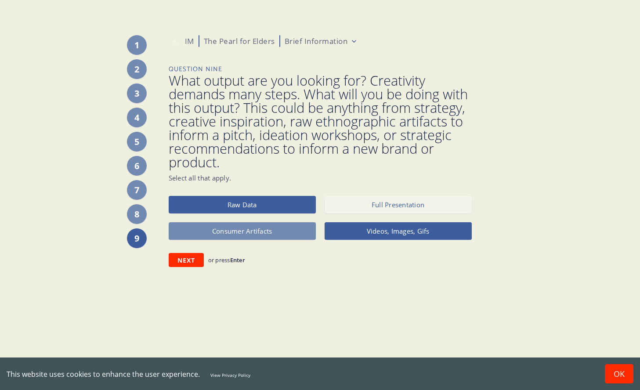
click at [246, 231] on button "Consumer Artifacts" at bounding box center [242, 231] width 147 height 18
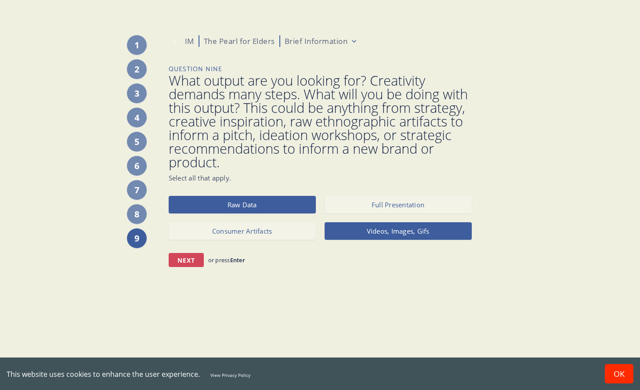
click at [189, 255] on button "Next" at bounding box center [186, 260] width 35 height 14
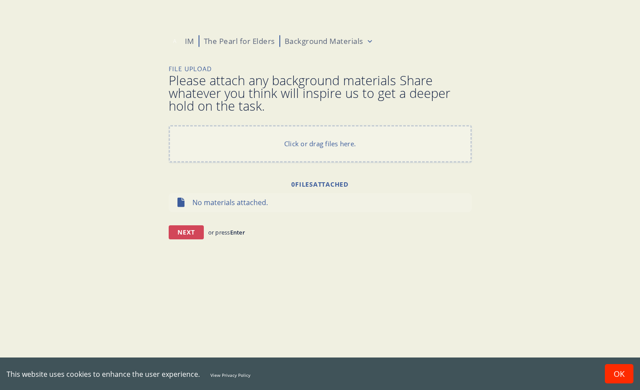
click at [192, 232] on button "Next" at bounding box center [186, 232] width 35 height 14
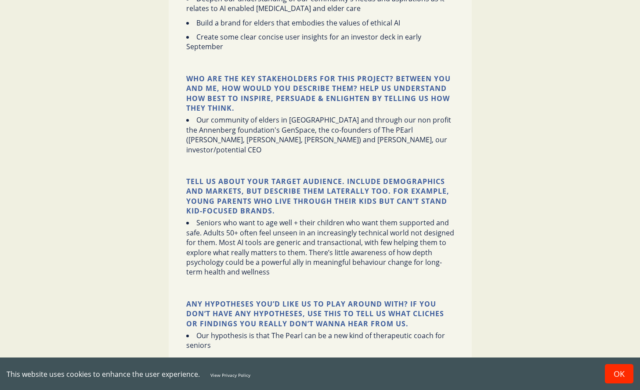
scroll to position [1045, 0]
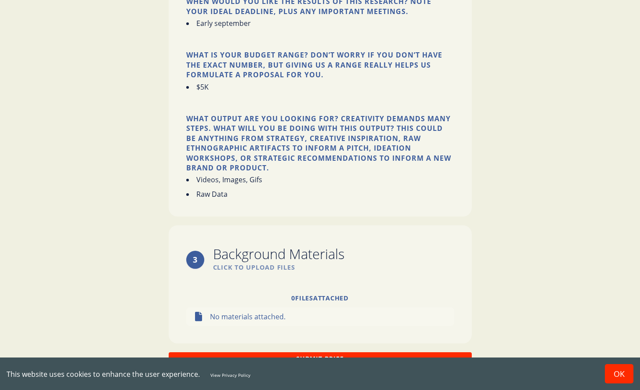
click at [290, 352] on button "Submit Brief" at bounding box center [320, 358] width 303 height 13
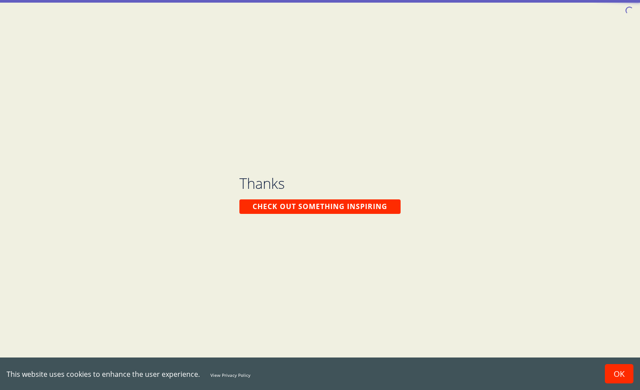
scroll to position [0, 0]
